Goal: Information Seeking & Learning: Compare options

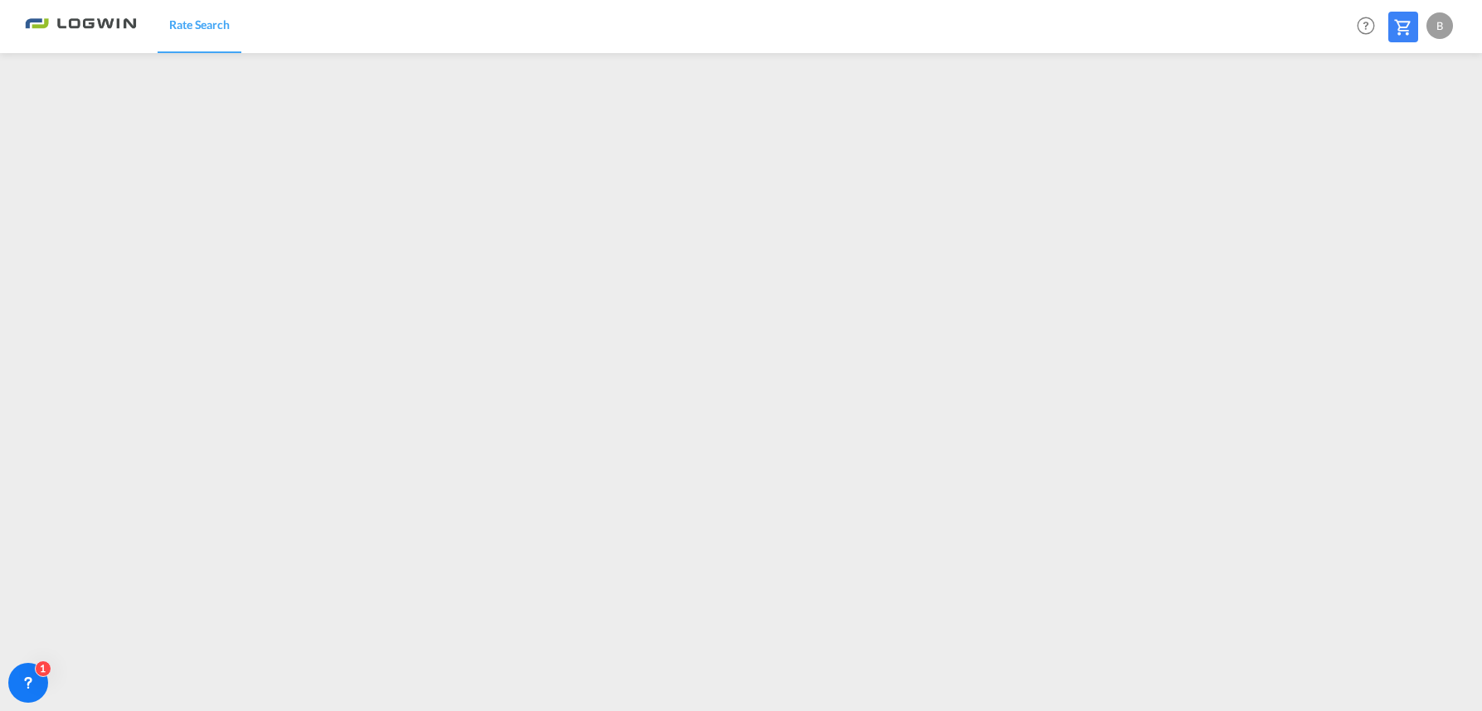
click at [1365, 27] on md-icon "Help" at bounding box center [1366, 26] width 28 height 28
click at [1360, 32] on md-backdrop at bounding box center [741, 355] width 1482 height 711
click at [1360, 25] on md-icon "Help" at bounding box center [1366, 26] width 28 height 28
click at [1023, 659] on md-backdrop at bounding box center [741, 355] width 1482 height 711
click at [1445, 27] on div "B" at bounding box center [1440, 25] width 27 height 27
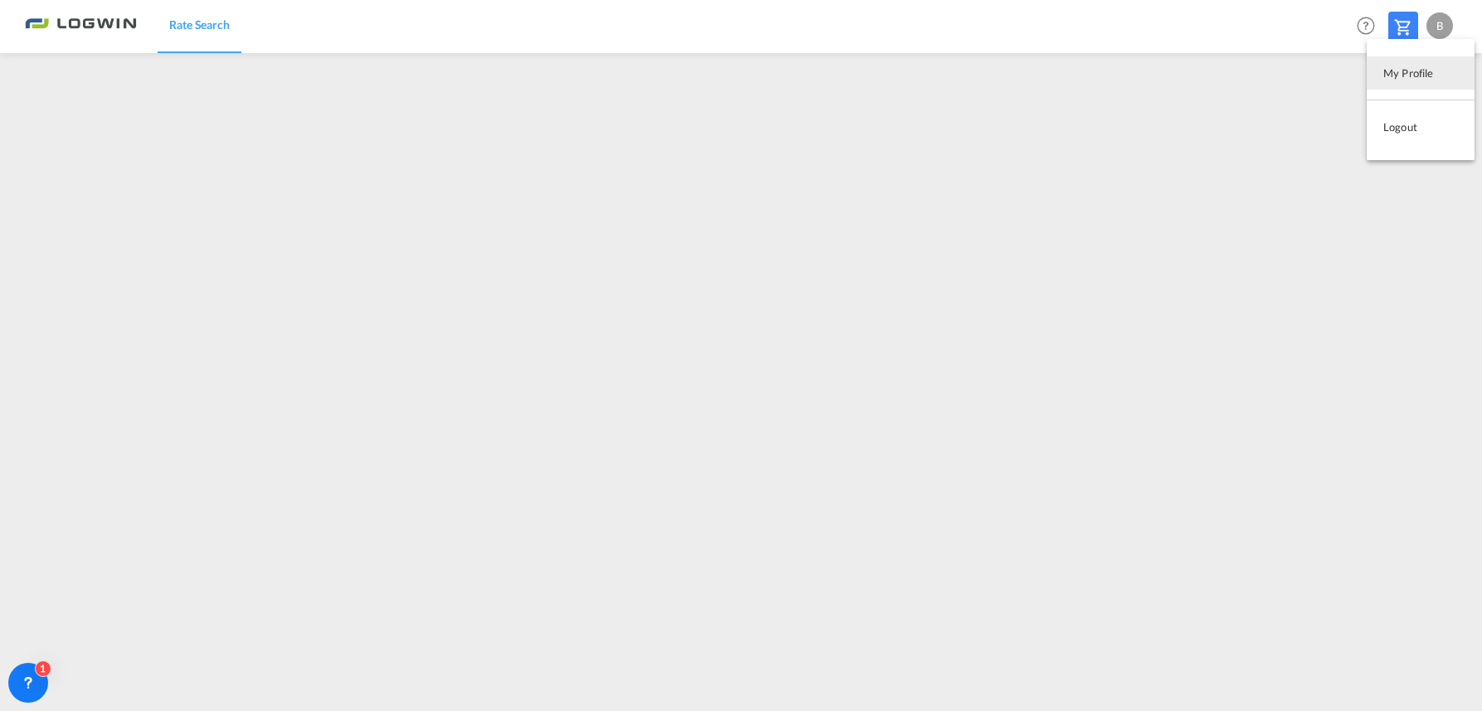
click at [1445, 27] on md-backdrop at bounding box center [741, 355] width 1482 height 711
click at [1409, 23] on md-icon at bounding box center [1404, 27] width 20 height 20
